Goal: Task Accomplishment & Management: Use online tool/utility

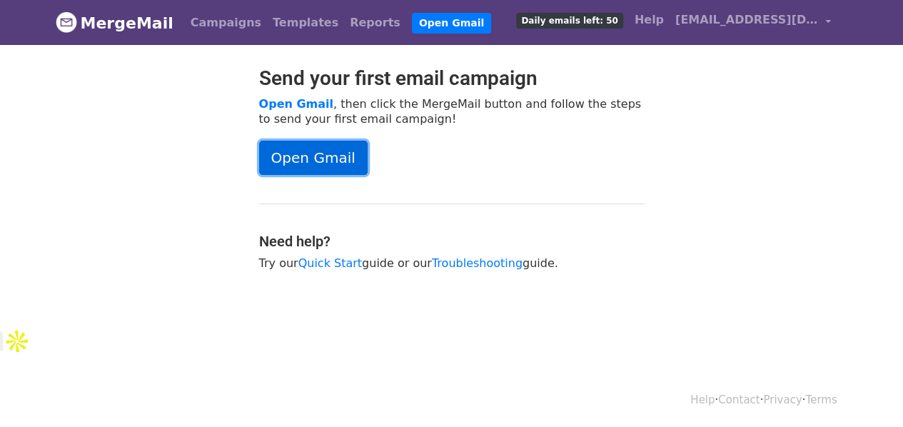
click at [323, 153] on link "Open Gmail" at bounding box center [313, 158] width 109 height 34
